Goal: Task Accomplishment & Management: Manage account settings

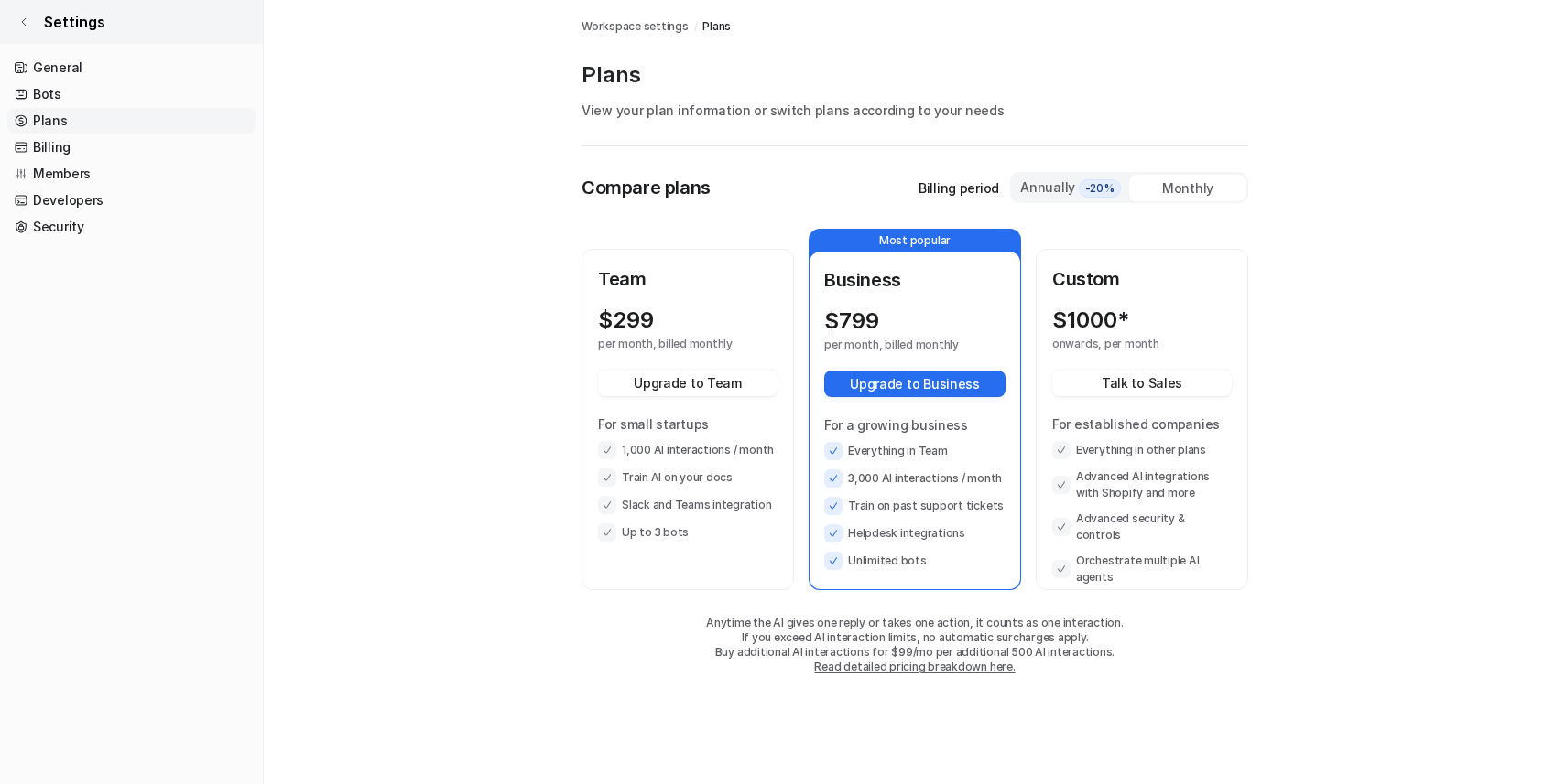
click at [44, 31] on span "Settings" at bounding box center [74, 22] width 61 height 22
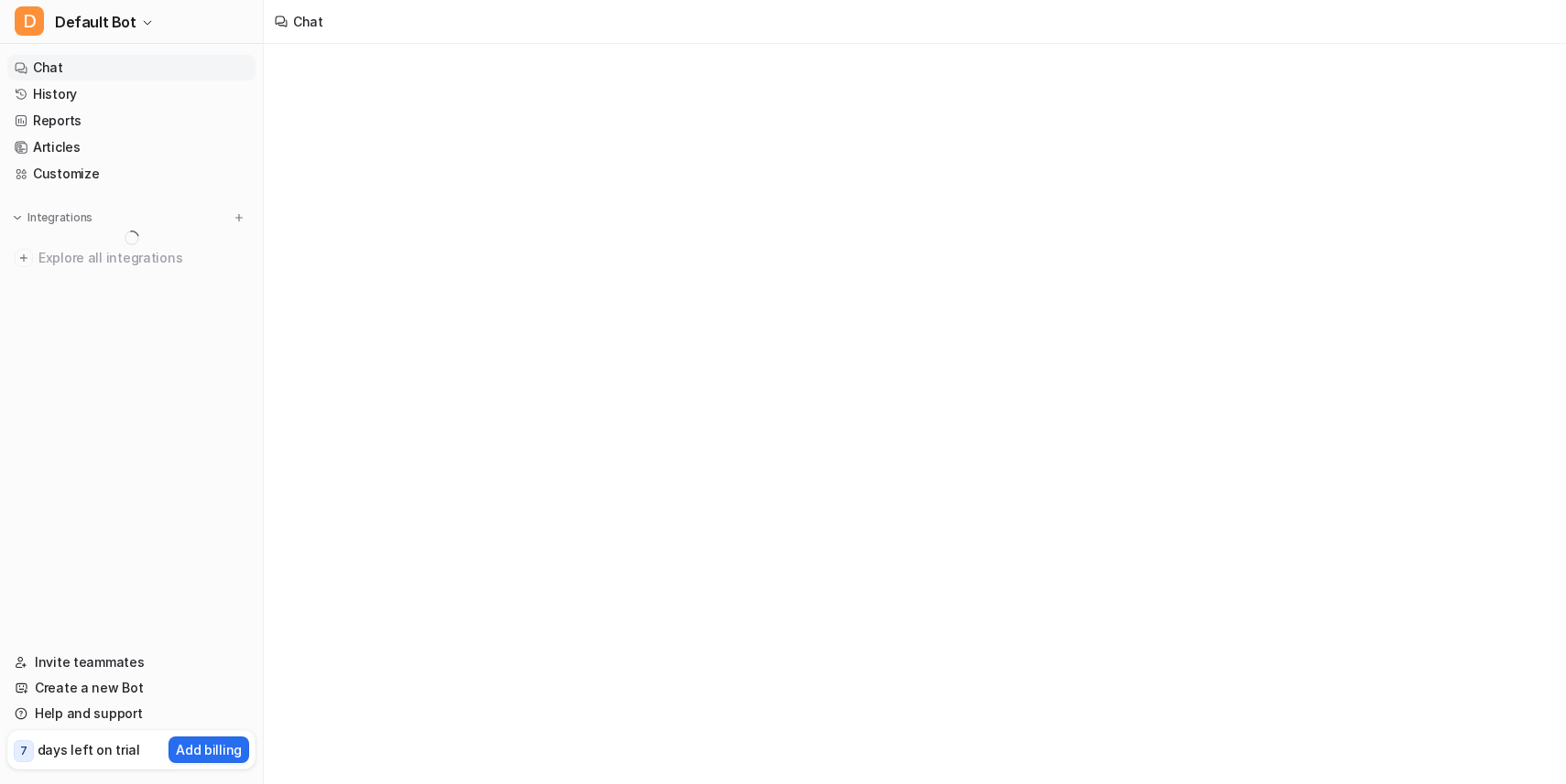
click at [63, 75] on link "Chat" at bounding box center [131, 68] width 248 height 26
click at [90, 60] on link "Chat" at bounding box center [131, 68] width 248 height 26
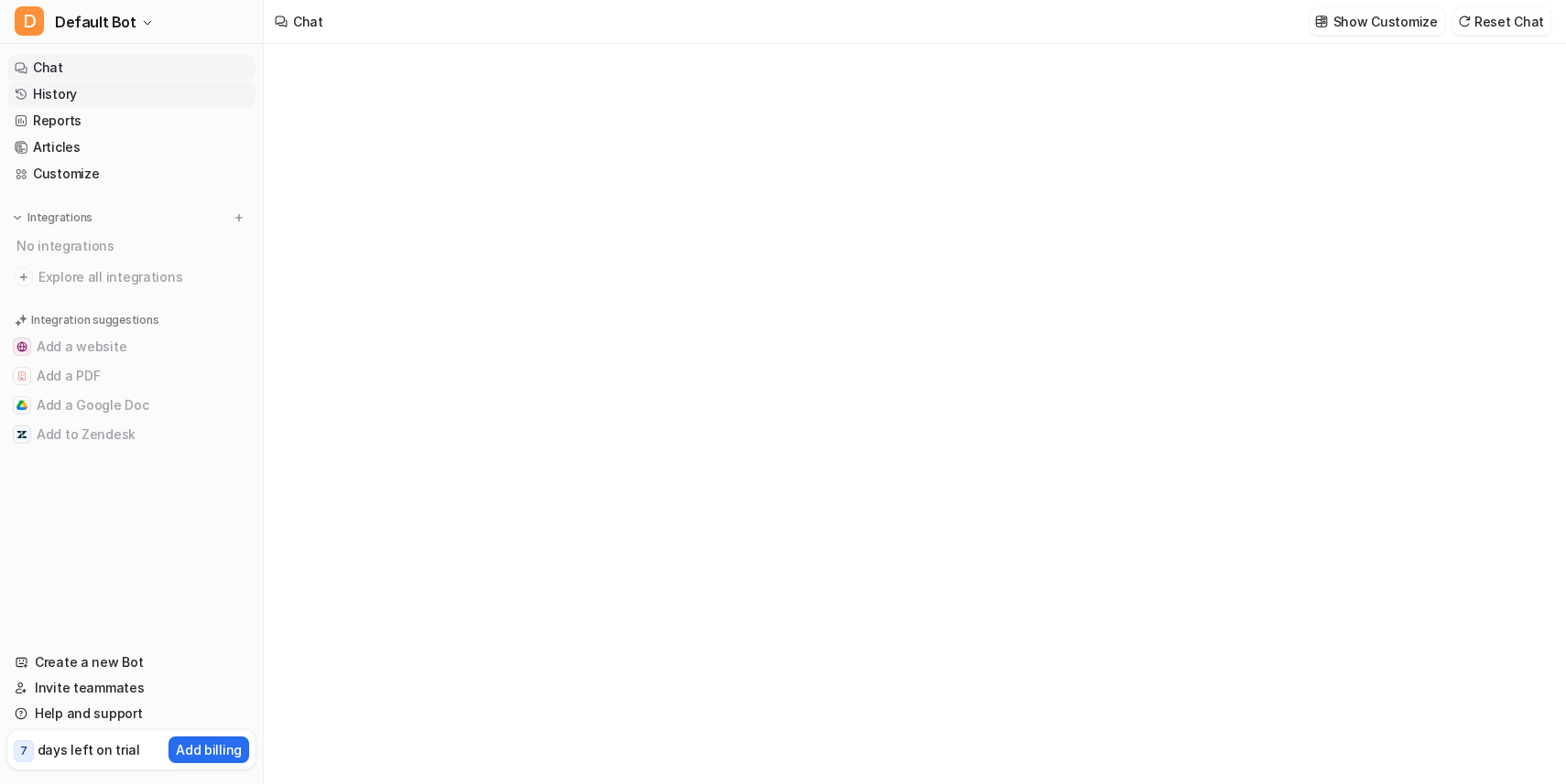
click at [45, 98] on link "History" at bounding box center [131, 95] width 248 height 26
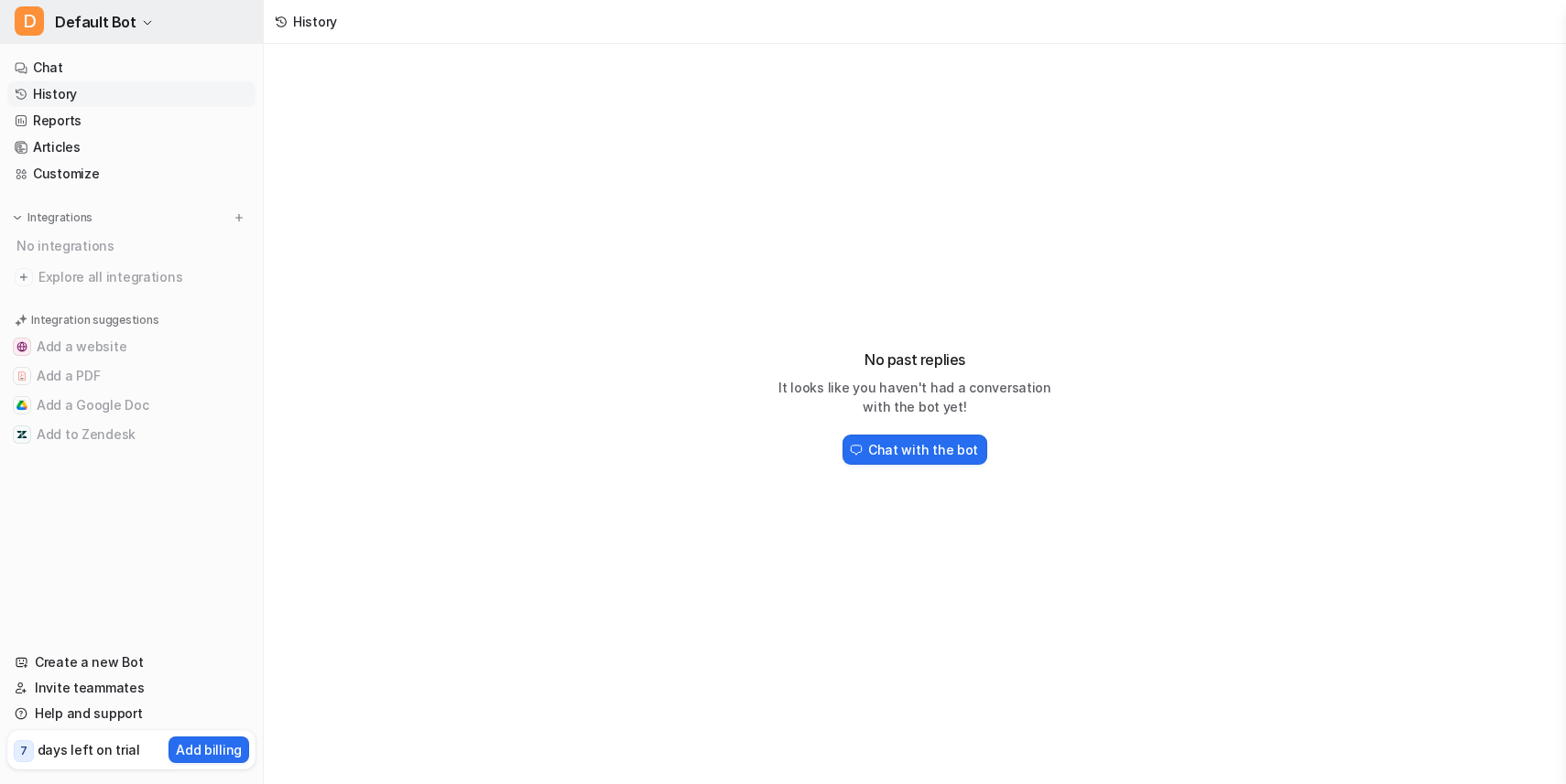
click at [114, 21] on span "Default Bot" at bounding box center [96, 22] width 82 height 26
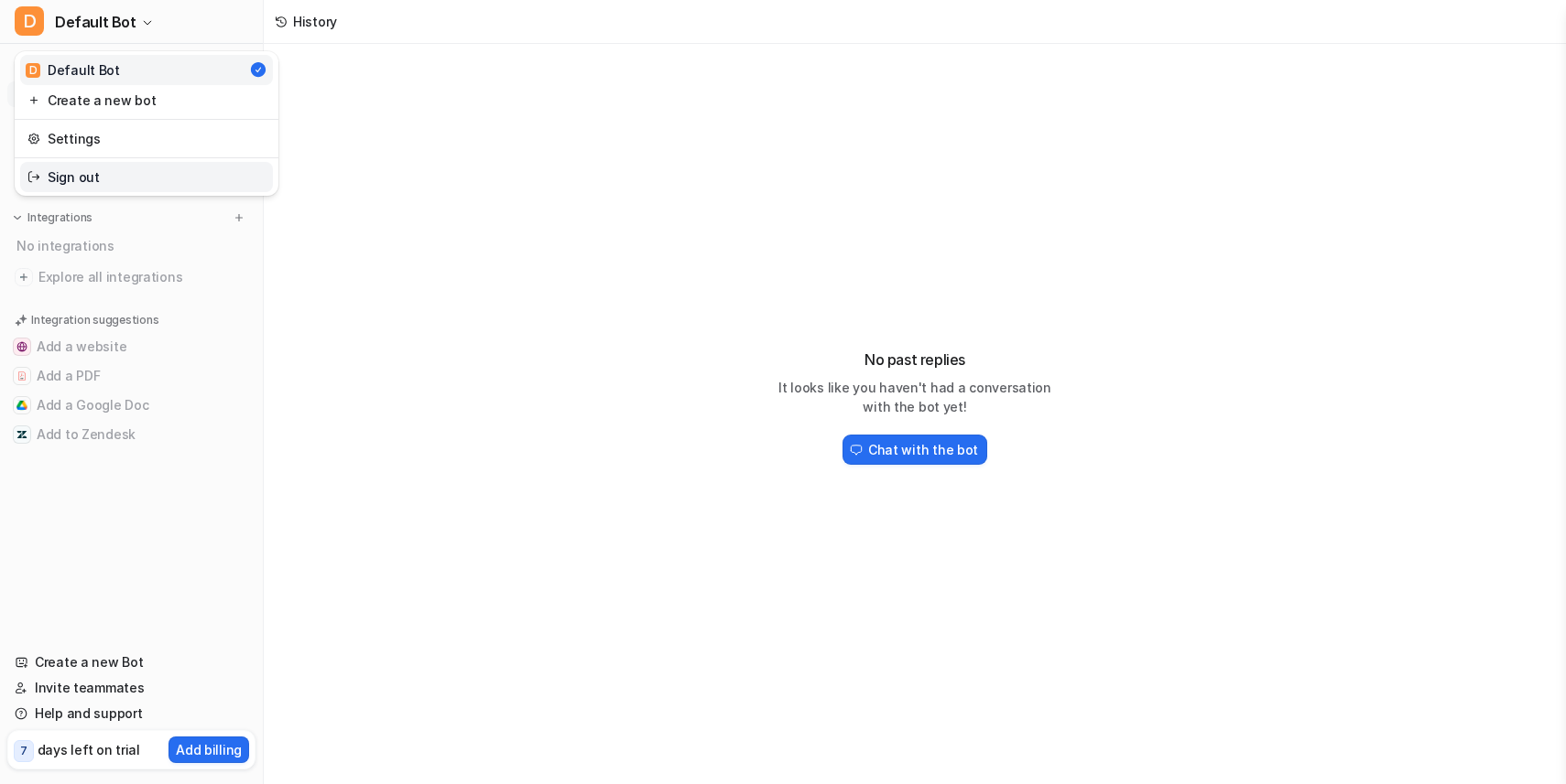
click at [145, 173] on link "Sign out" at bounding box center [147, 177] width 253 height 30
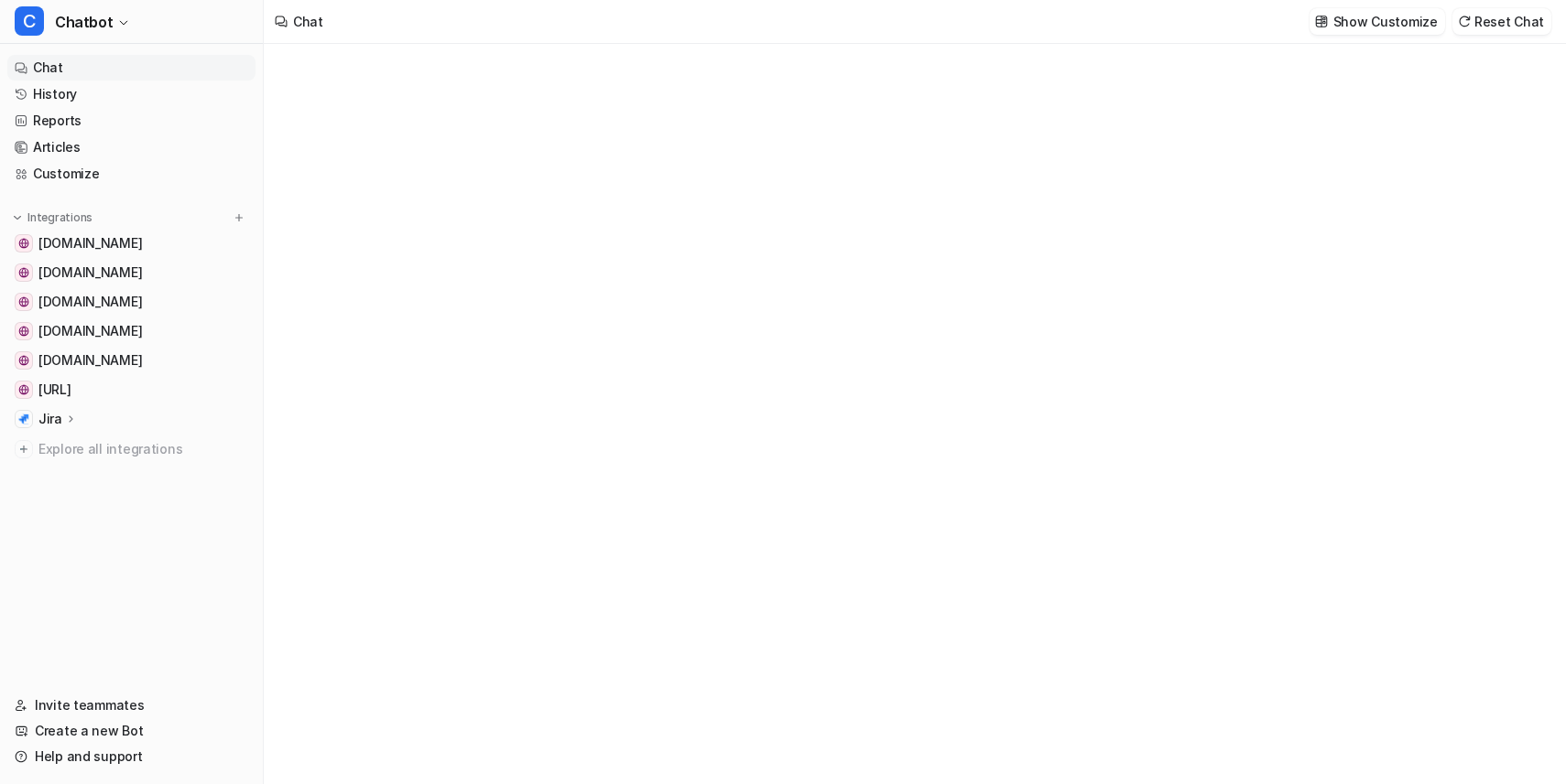
type textarea "**********"
